Goal: Task Accomplishment & Management: Manage account settings

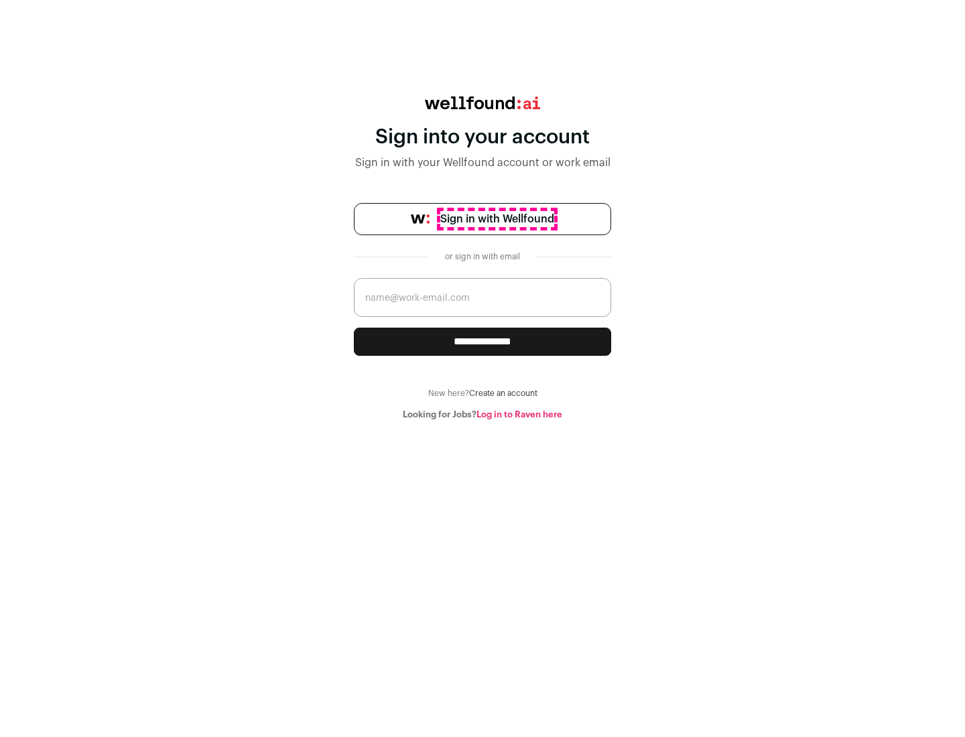
click at [497, 219] on span "Sign in with Wellfound" at bounding box center [497, 219] width 114 height 16
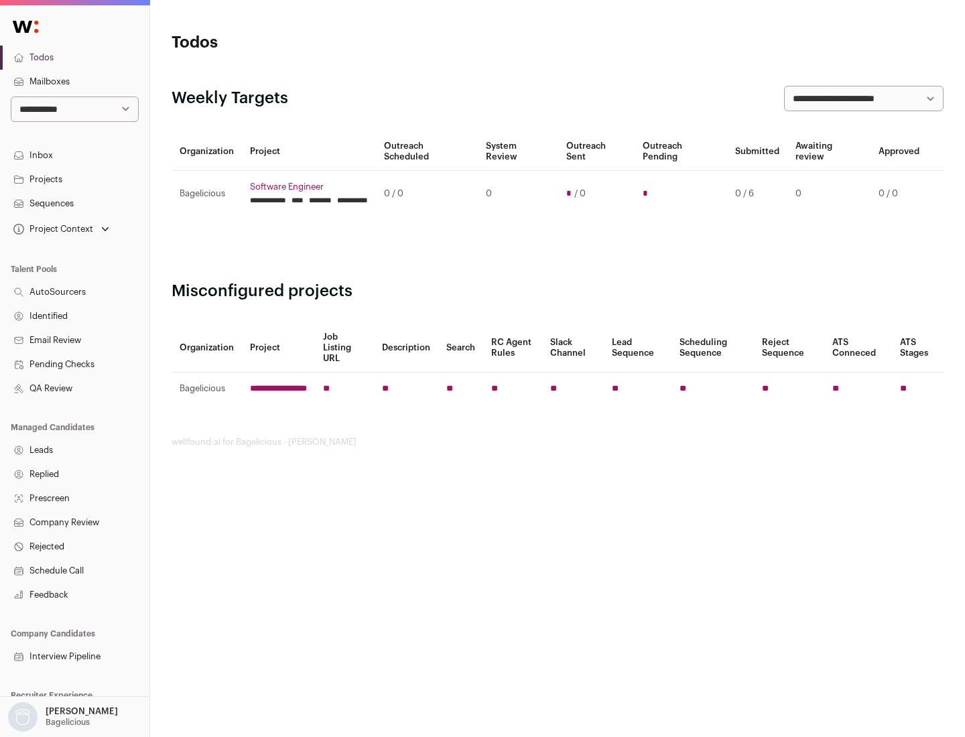
click at [74, 179] on link "Projects" at bounding box center [74, 180] width 149 height 24
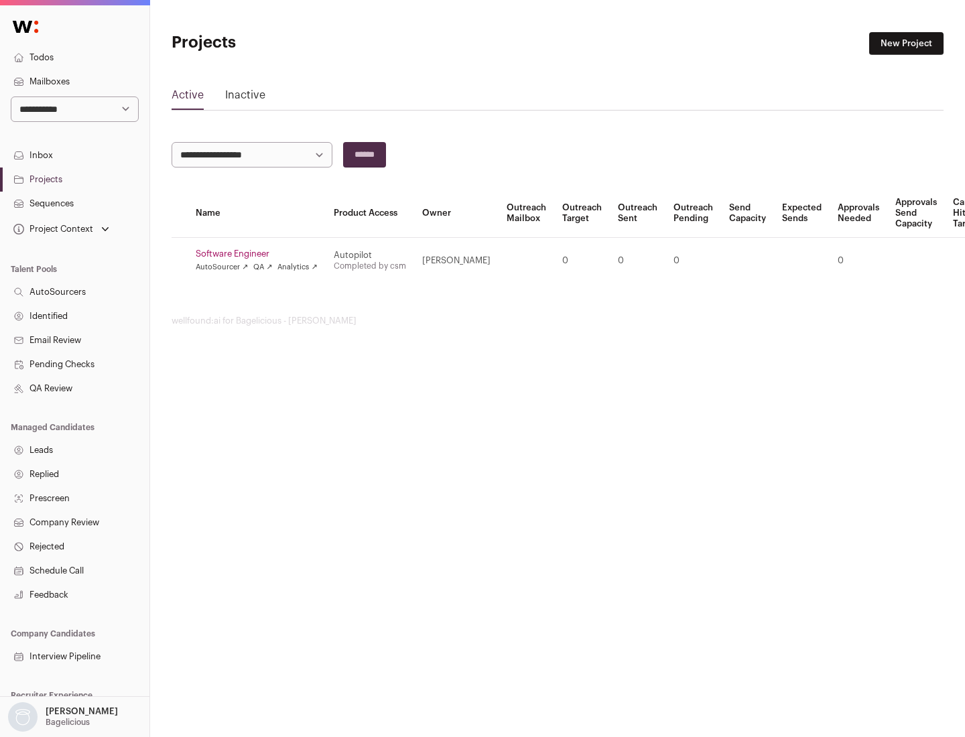
click at [261, 254] on link "Software Engineer" at bounding box center [257, 254] width 122 height 11
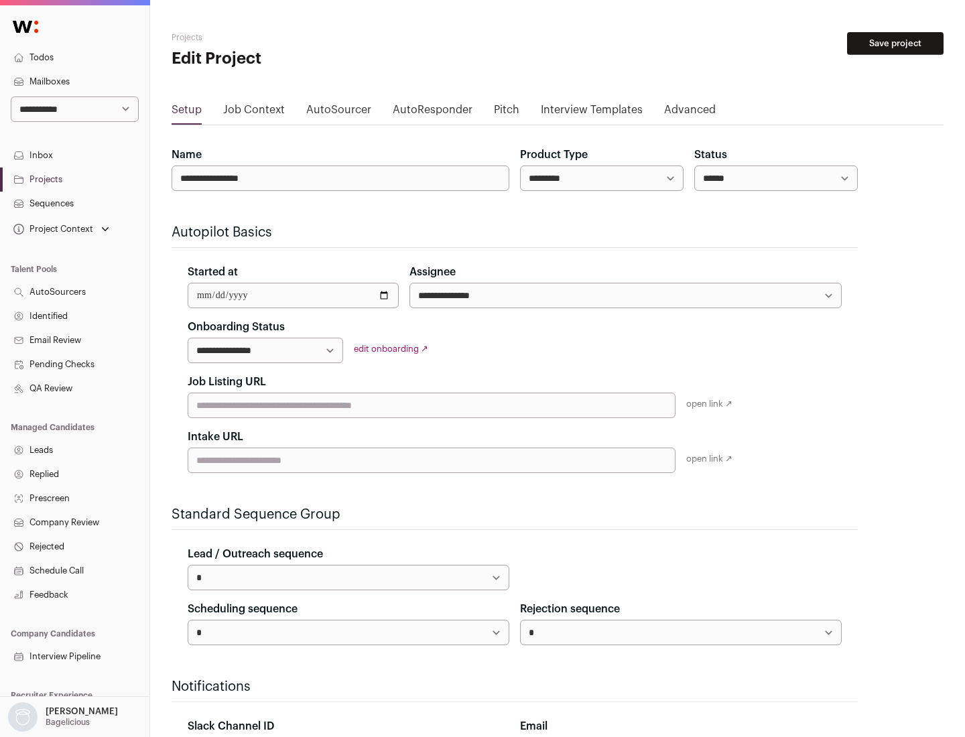
click at [895, 44] on button "Save project" at bounding box center [895, 43] width 97 height 23
